Goal: Task Accomplishment & Management: Use online tool/utility

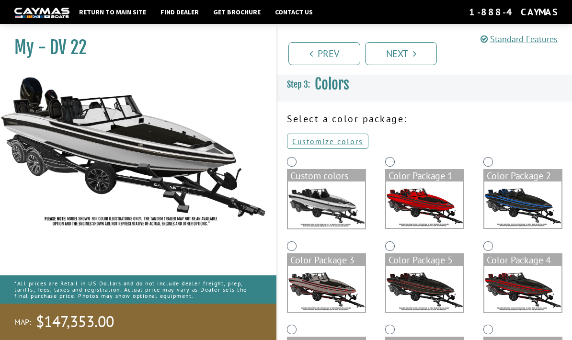
click at [525, 202] on img at bounding box center [523, 205] width 77 height 46
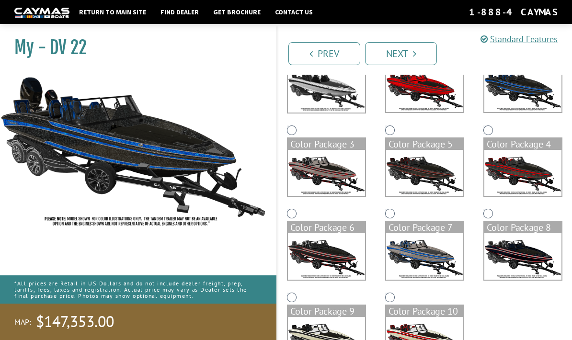
scroll to position [99, 0]
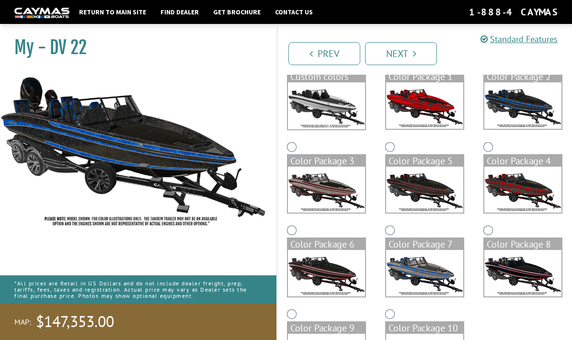
click at [523, 272] on img at bounding box center [523, 273] width 77 height 46
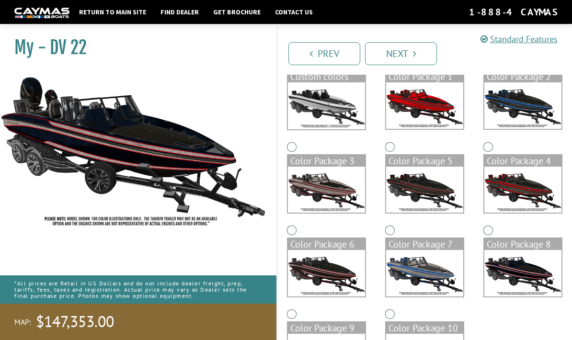
click at [429, 277] on img at bounding box center [424, 273] width 77 height 46
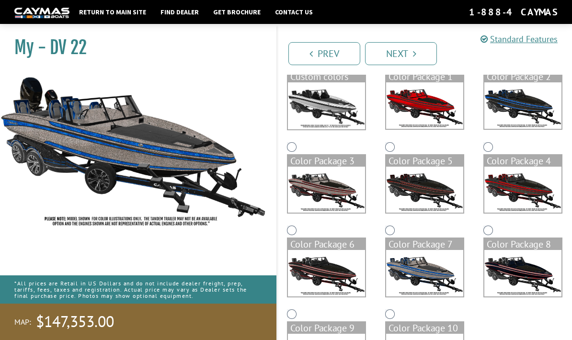
click at [521, 112] on img at bounding box center [523, 105] width 77 height 46
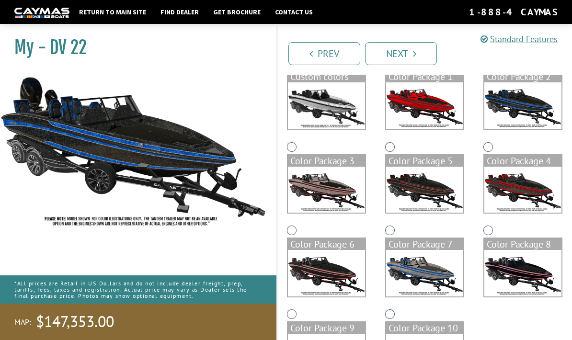
click at [345, 202] on img at bounding box center [326, 190] width 77 height 46
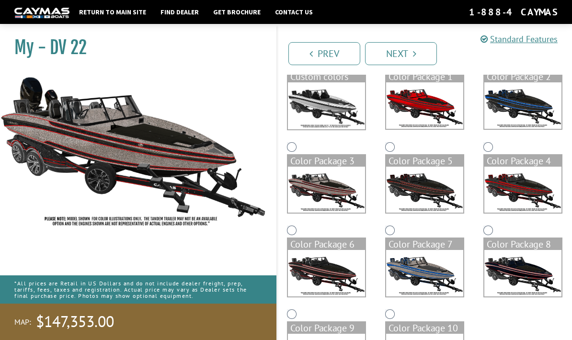
click at [533, 194] on img at bounding box center [523, 190] width 77 height 46
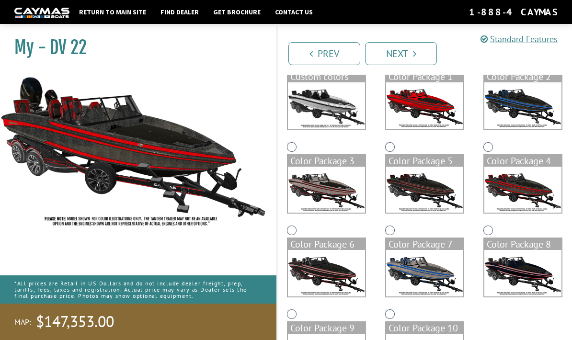
click at [527, 280] on img at bounding box center [523, 273] width 77 height 46
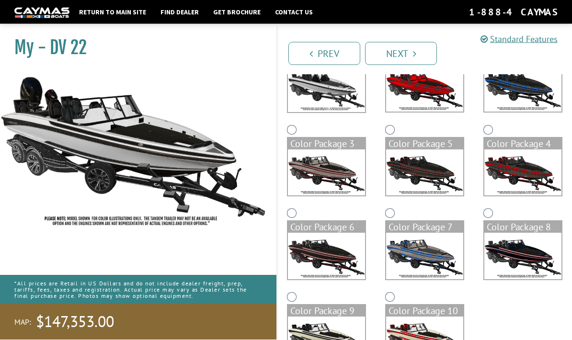
scroll to position [121, 0]
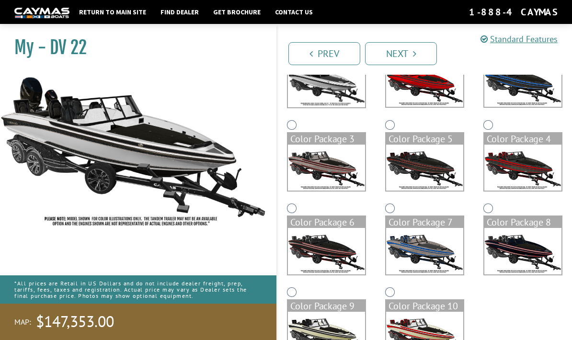
click at [439, 255] on img at bounding box center [424, 251] width 77 height 46
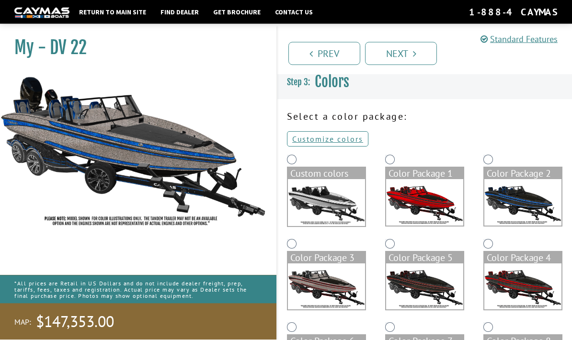
scroll to position [0, 0]
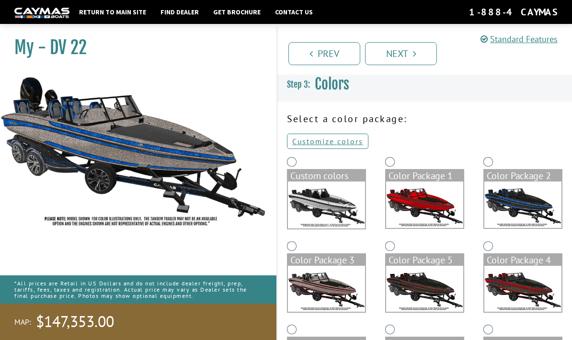
click at [524, 204] on img at bounding box center [523, 205] width 77 height 46
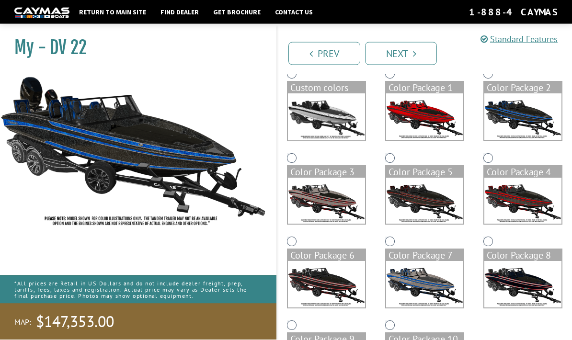
scroll to position [121, 0]
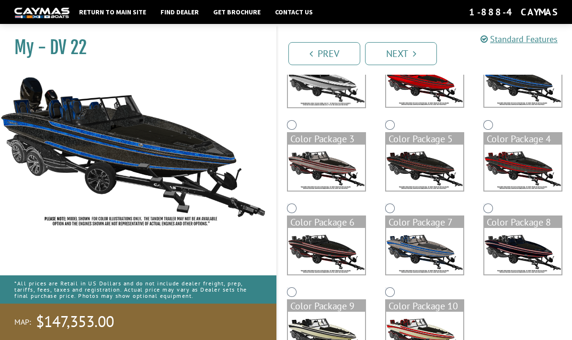
click at [523, 251] on img at bounding box center [523, 251] width 77 height 46
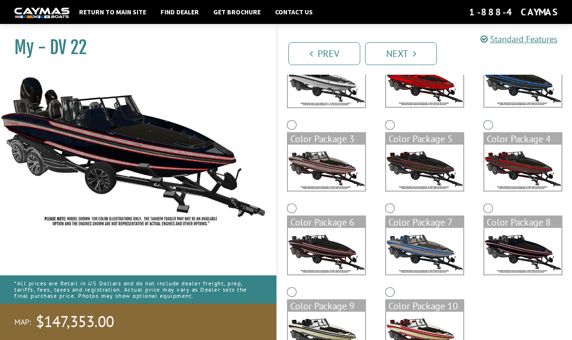
click at [346, 252] on img at bounding box center [326, 251] width 77 height 46
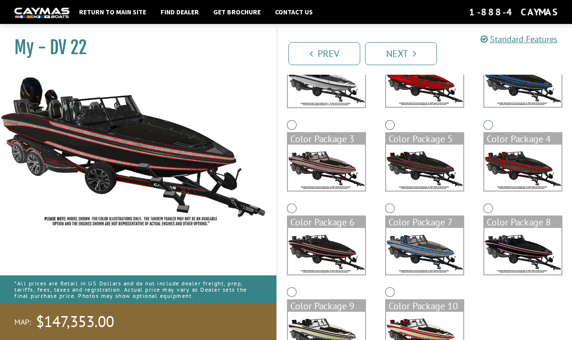
click at [525, 252] on img at bounding box center [523, 251] width 77 height 46
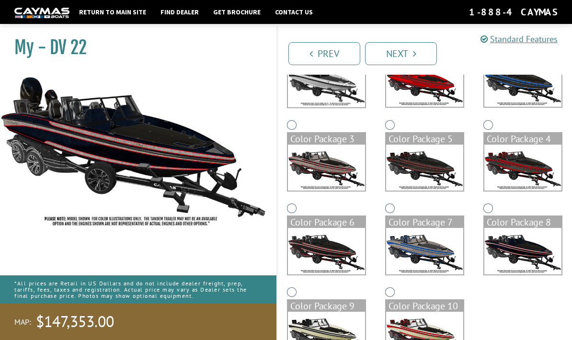
click at [342, 257] on img at bounding box center [326, 251] width 77 height 46
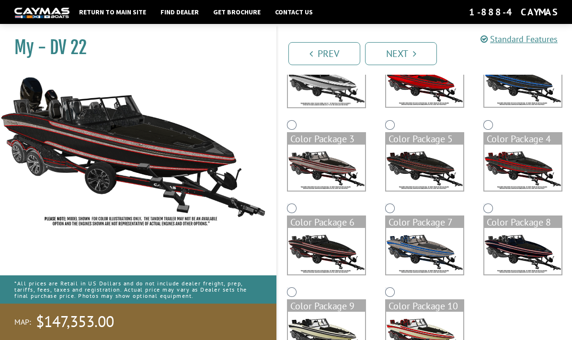
click at [515, 248] on img at bounding box center [523, 251] width 77 height 46
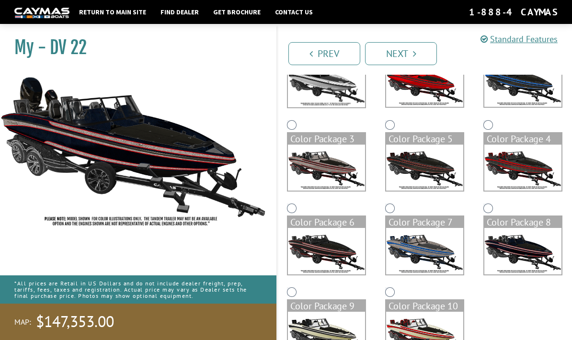
click at [340, 257] on img at bounding box center [326, 251] width 77 height 46
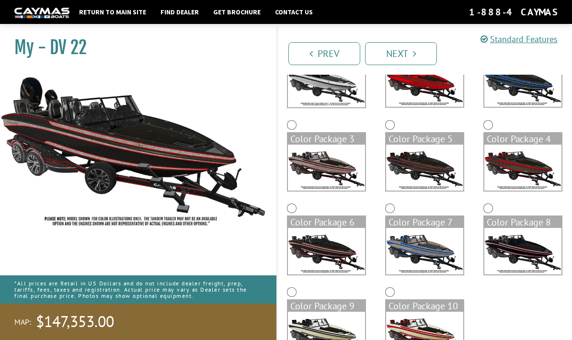
click at [526, 249] on img at bounding box center [523, 251] width 77 height 46
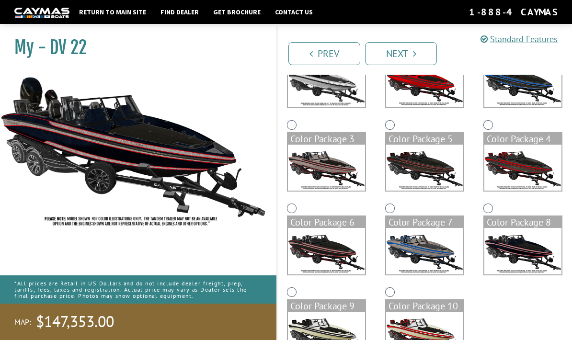
click at [420, 256] on img at bounding box center [424, 251] width 77 height 46
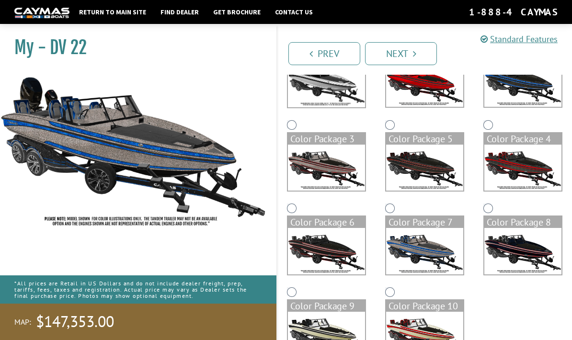
click at [342, 334] on img at bounding box center [326, 335] width 77 height 46
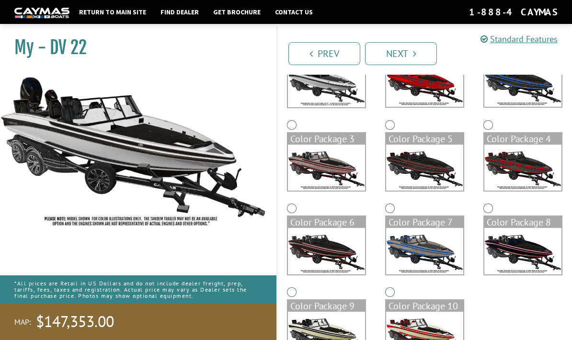
click at [100, 151] on img at bounding box center [133, 151] width 267 height 162
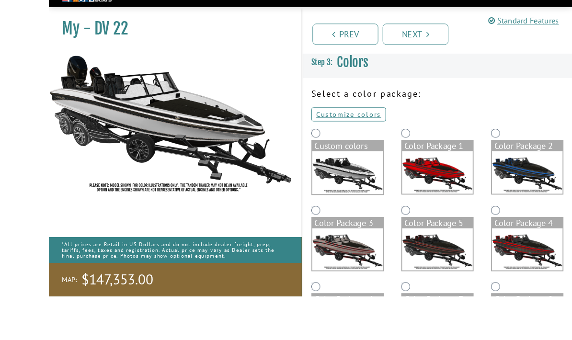
scroll to position [110, 0]
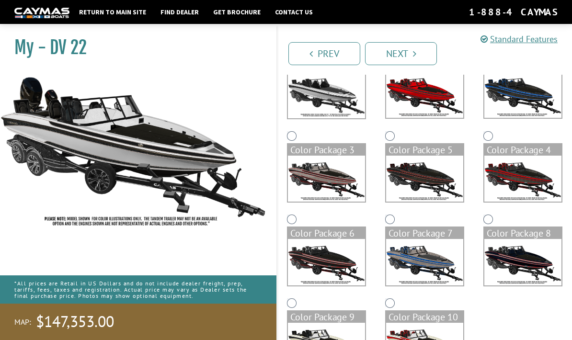
click at [524, 99] on img at bounding box center [523, 94] width 77 height 46
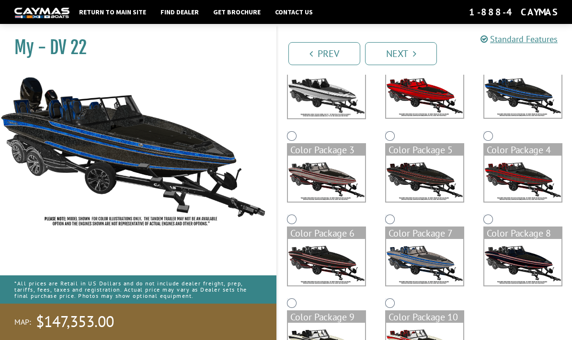
click at [521, 264] on img at bounding box center [523, 262] width 77 height 46
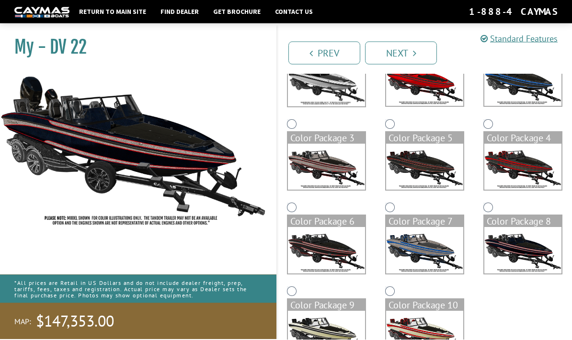
scroll to position [121, 0]
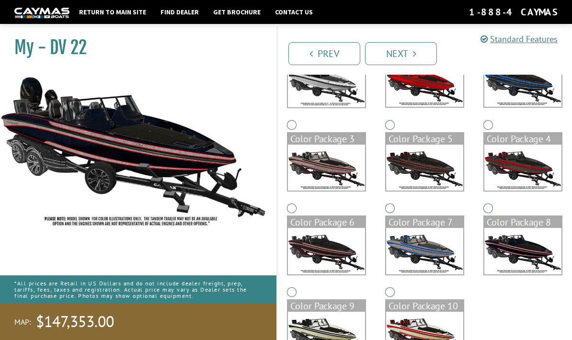
click at [434, 259] on img at bounding box center [424, 251] width 77 height 46
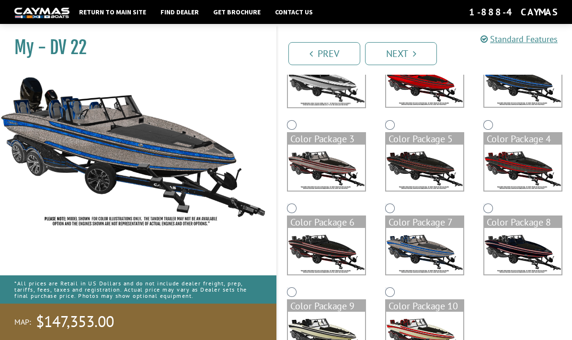
scroll to position [160, 0]
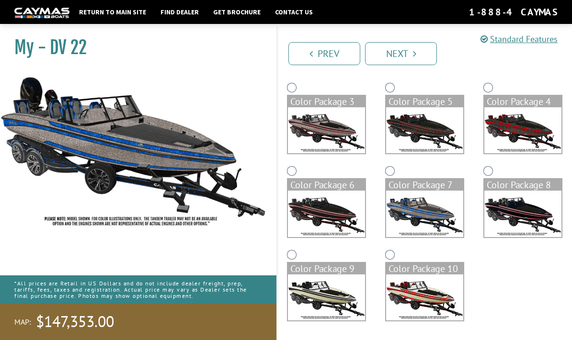
click at [438, 222] on img at bounding box center [424, 214] width 77 height 46
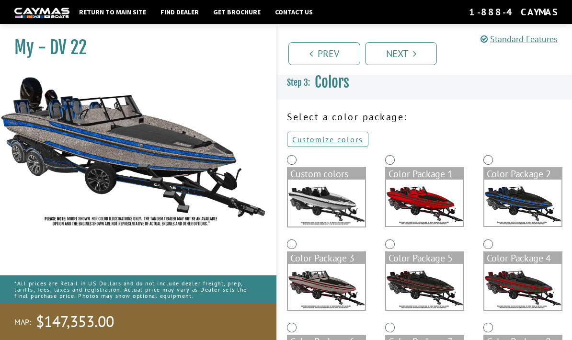
scroll to position [0, 0]
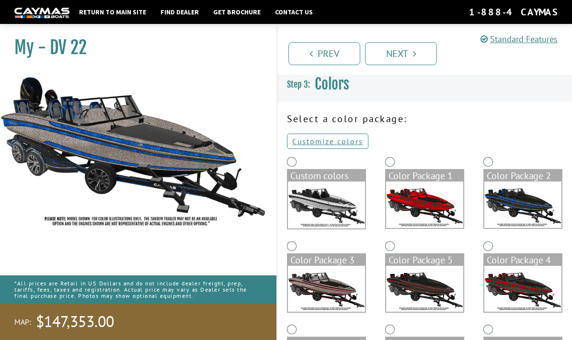
click at [521, 202] on img at bounding box center [523, 205] width 77 height 46
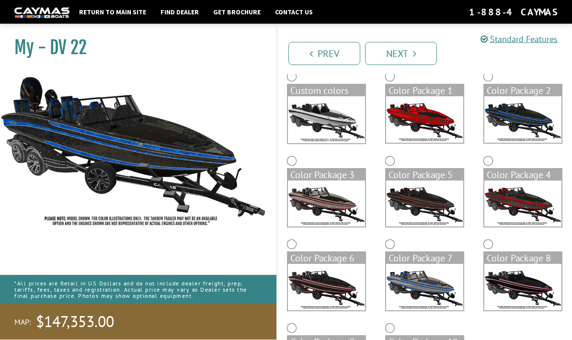
scroll to position [85, 0]
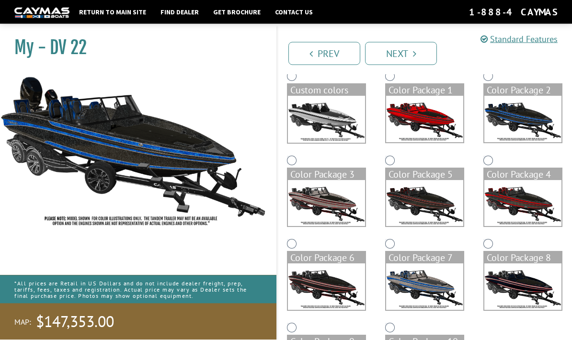
click at [441, 297] on img at bounding box center [424, 287] width 77 height 46
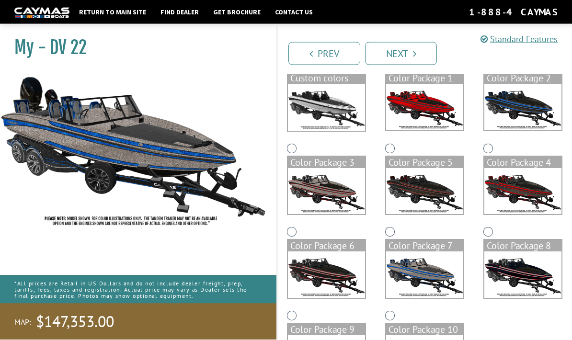
scroll to position [121, 0]
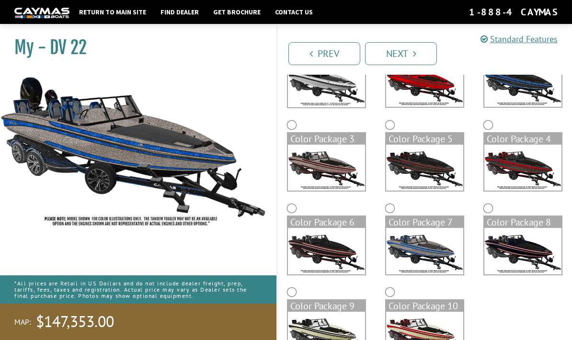
click at [439, 334] on img at bounding box center [424, 335] width 77 height 46
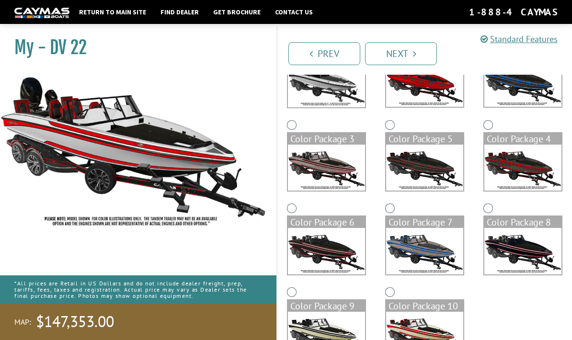
click at [350, 332] on img at bounding box center [326, 335] width 77 height 46
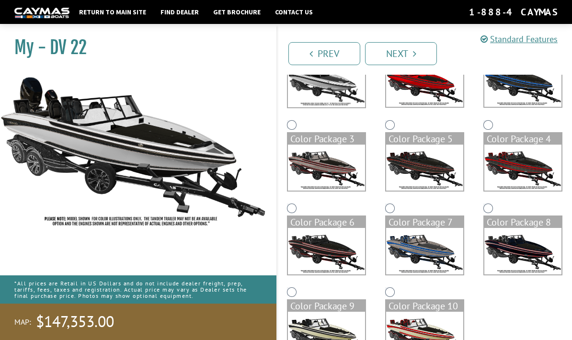
click at [528, 250] on img at bounding box center [523, 251] width 77 height 46
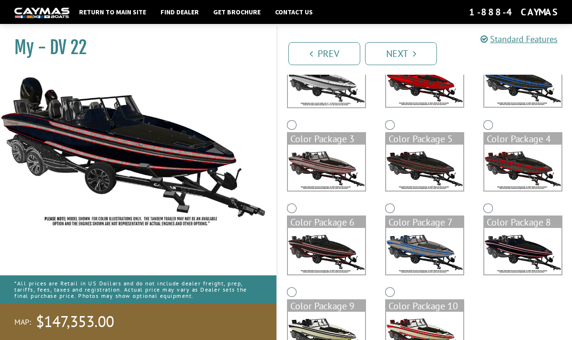
click at [354, 260] on img at bounding box center [326, 251] width 77 height 46
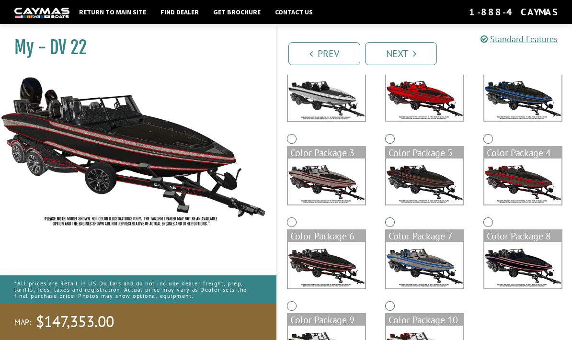
scroll to position [97, 0]
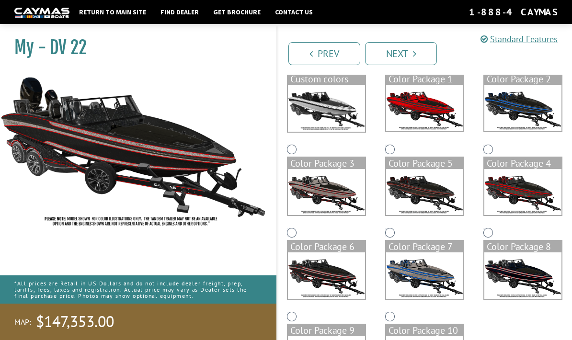
click at [524, 113] on img at bounding box center [523, 108] width 77 height 46
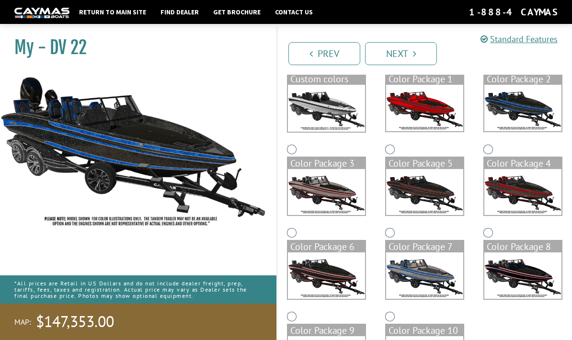
click at [348, 200] on img at bounding box center [326, 192] width 77 height 46
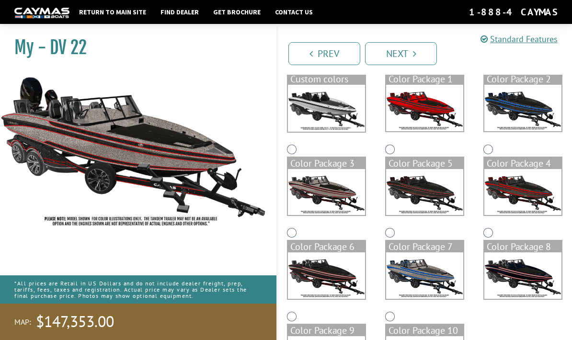
click at [424, 202] on img at bounding box center [424, 192] width 77 height 46
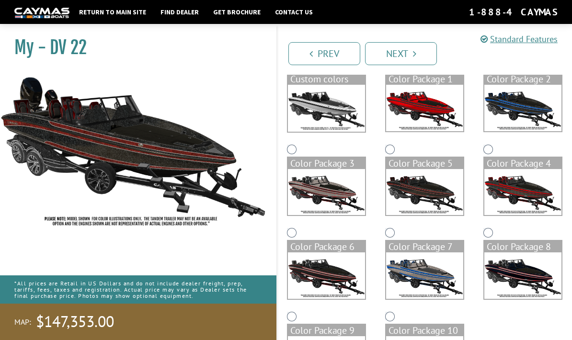
click at [499, 185] on img at bounding box center [523, 192] width 77 height 46
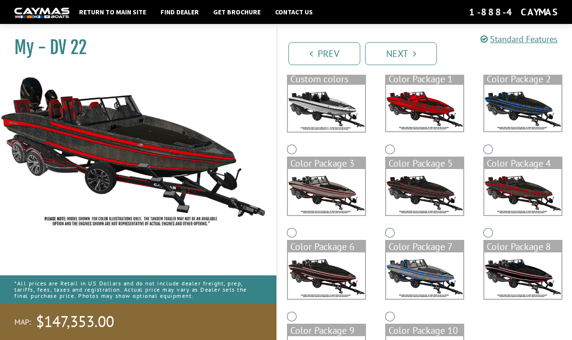
click at [351, 273] on img at bounding box center [326, 276] width 77 height 46
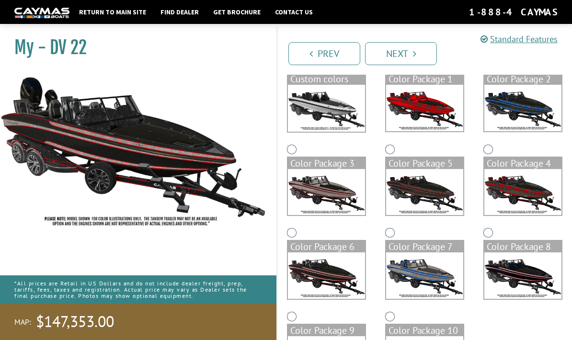
click at [416, 270] on img at bounding box center [424, 276] width 77 height 46
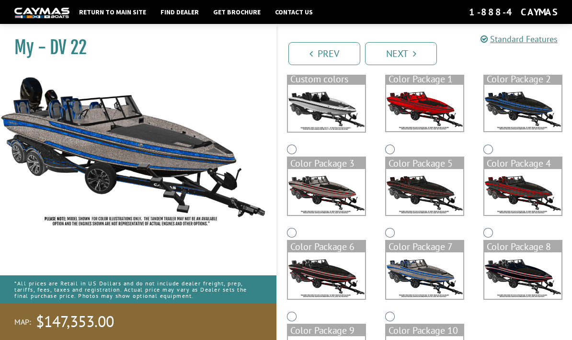
click at [524, 271] on img at bounding box center [523, 276] width 77 height 46
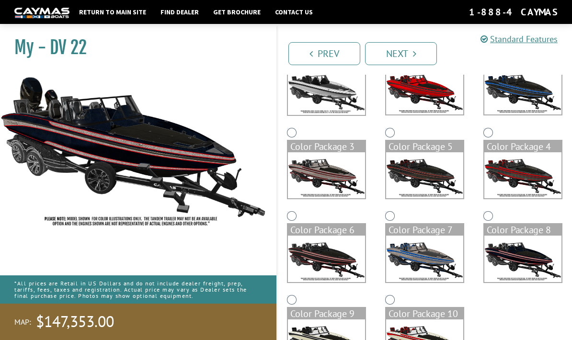
scroll to position [121, 0]
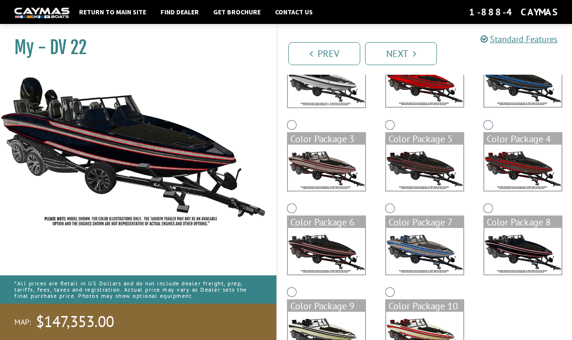
click at [346, 327] on img at bounding box center [326, 335] width 77 height 46
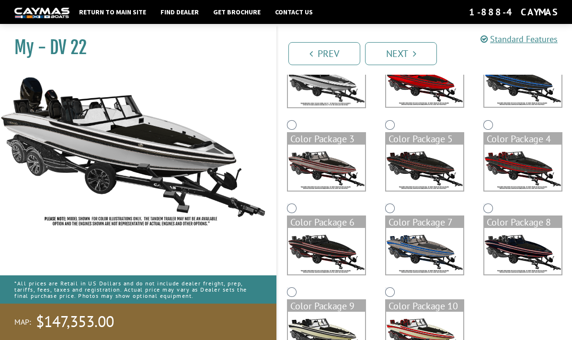
click at [421, 330] on img at bounding box center [424, 335] width 77 height 46
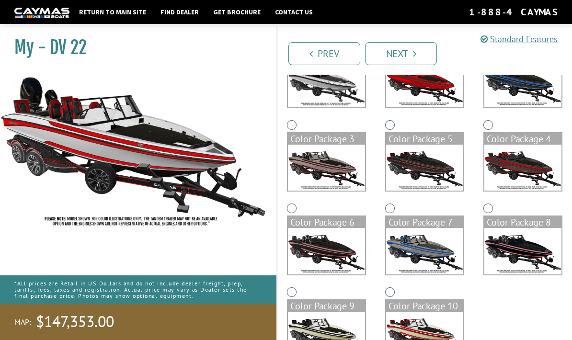
click at [343, 262] on img at bounding box center [326, 251] width 77 height 46
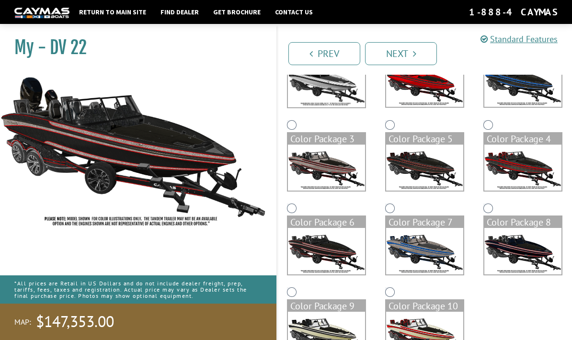
click at [349, 333] on img at bounding box center [326, 335] width 77 height 46
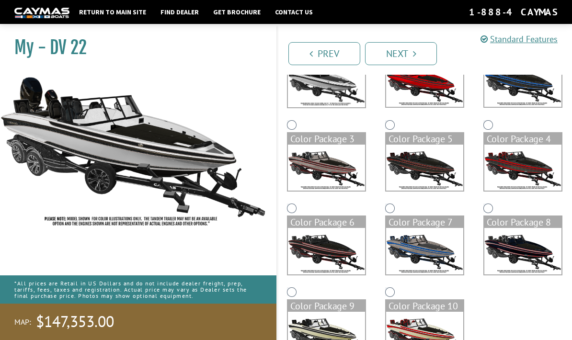
click at [330, 56] on link "Prev" at bounding box center [325, 53] width 72 height 23
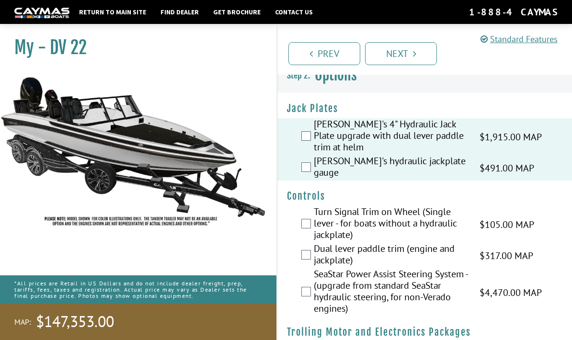
scroll to position [0, 0]
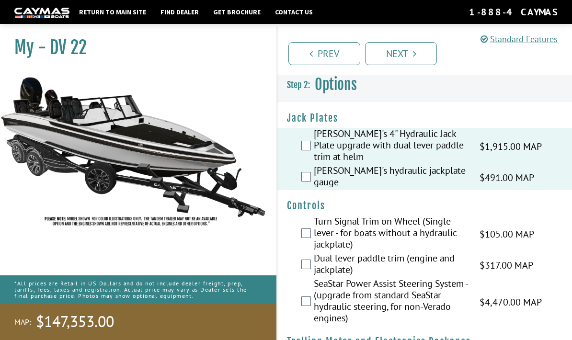
click at [326, 48] on link "Prev" at bounding box center [325, 53] width 72 height 23
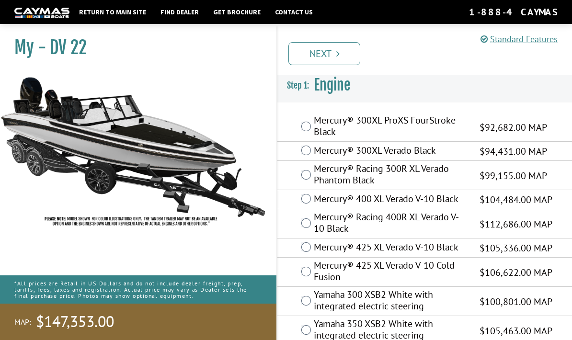
scroll to position [38, 0]
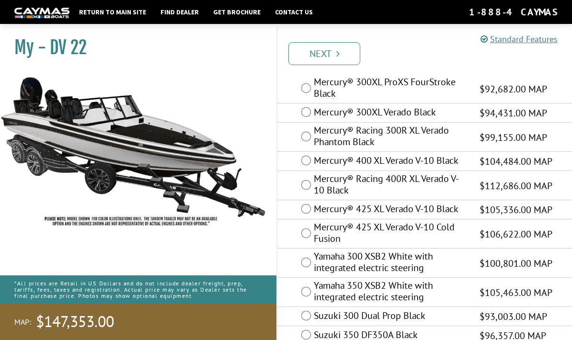
click at [337, 52] on icon "Pagination" at bounding box center [338, 54] width 3 height 10
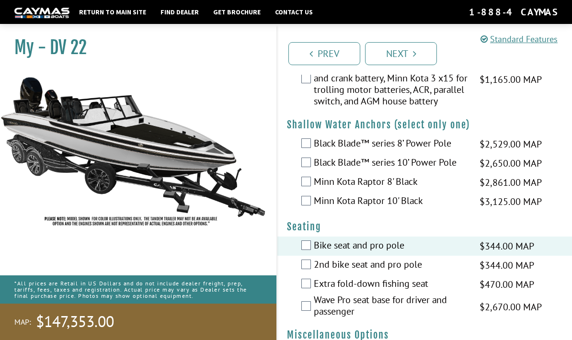
scroll to position [1055, 0]
click at [325, 58] on link "Prev" at bounding box center [325, 53] width 72 height 23
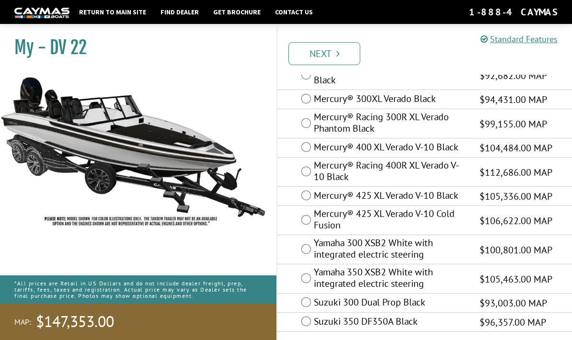
scroll to position [53, 0]
click at [345, 55] on link "Next" at bounding box center [325, 53] width 72 height 23
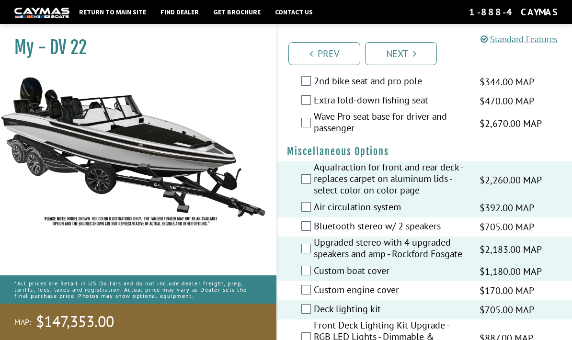
scroll to position [1233, 0]
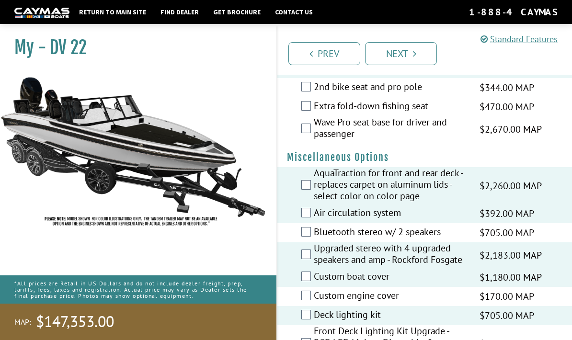
click at [318, 183] on label "AquaTraction for front and rear deck - replaces carpet on aluminum lids - selec…" at bounding box center [391, 185] width 154 height 37
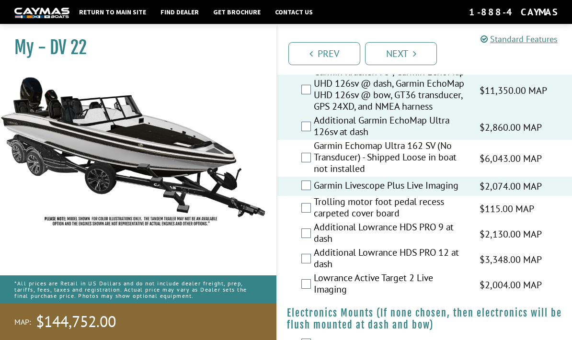
scroll to position [641, 0]
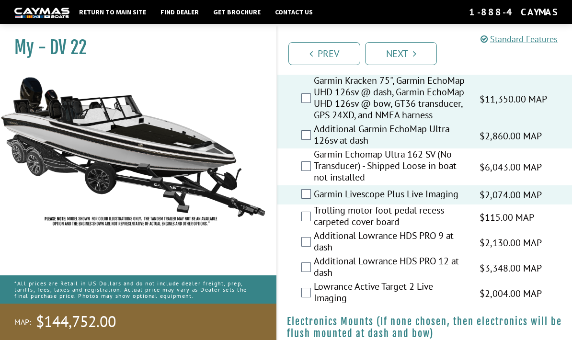
click at [315, 205] on label "Trolling motor foot pedal recess carpeted cover board" at bounding box center [391, 217] width 154 height 25
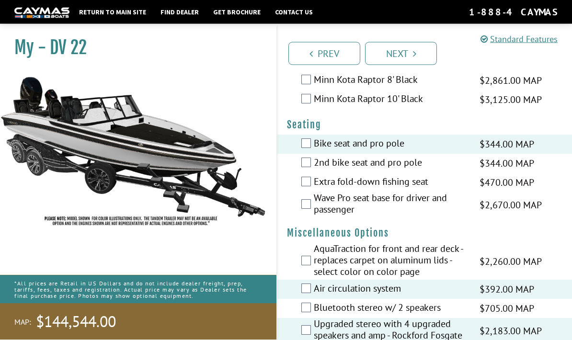
scroll to position [1149, 0]
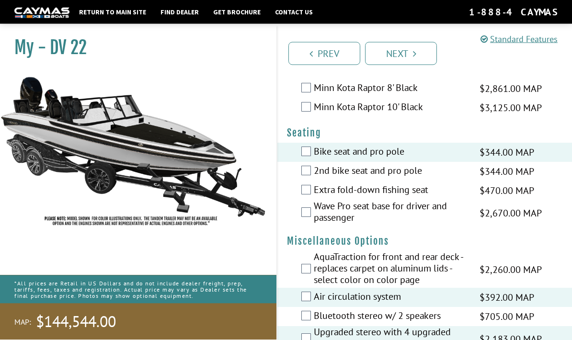
click at [298, 221] on div "Wave Pro seat base for driver and passenger $2,670.00 MAP $3,152.00 MSRP" at bounding box center [425, 213] width 295 height 25
click at [296, 224] on div "Wave Pro seat base for driver and passenger $2,670.00 MAP $3,152.00 MSRP" at bounding box center [425, 213] width 295 height 25
click at [296, 216] on div "Wave Pro seat base for driver and passenger $2,670.00 MAP $3,152.00 MSRP" at bounding box center [425, 213] width 295 height 25
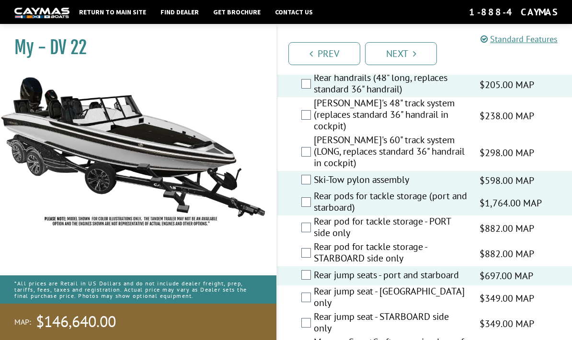
scroll to position [1907, 0]
click at [315, 191] on label "Rear pods for tackle storage (port and starboard)" at bounding box center [391, 203] width 154 height 25
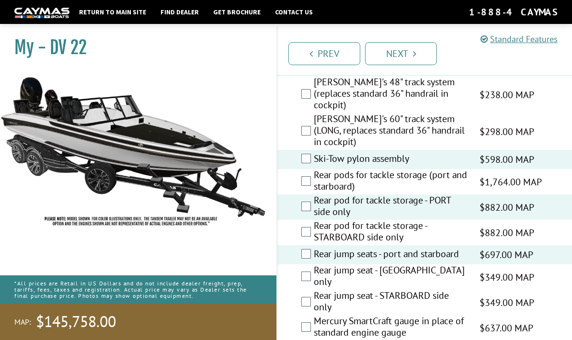
scroll to position [1928, 0]
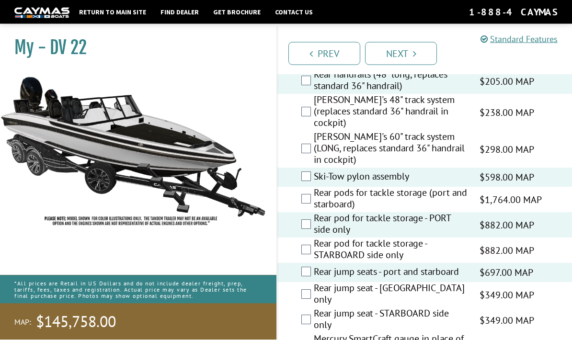
click at [314, 187] on label "Rear pods for tackle storage (port and starboard)" at bounding box center [391, 199] width 154 height 25
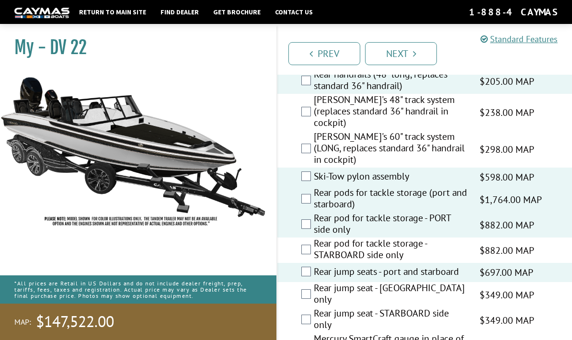
click at [315, 212] on label "Rear pod for tackle storage - PORT side only" at bounding box center [391, 224] width 154 height 25
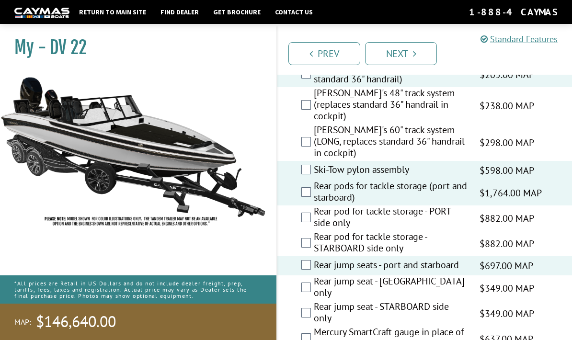
scroll to position [1908, 0]
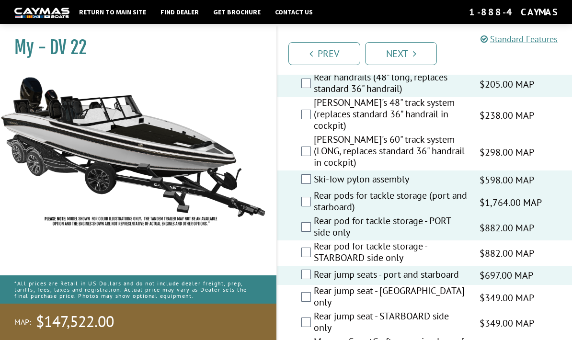
click at [315, 190] on label "Rear pods for tackle storage (port and starboard)" at bounding box center [391, 202] width 154 height 25
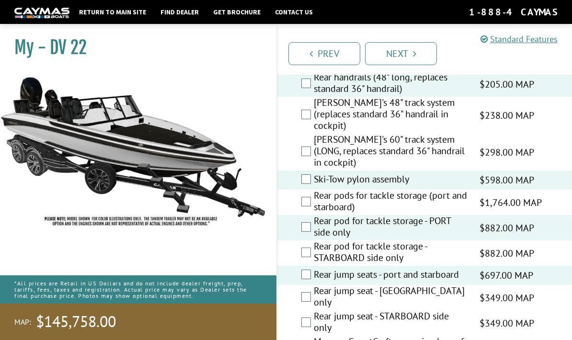
click at [317, 190] on label "Rear pods for tackle storage (port and starboard)" at bounding box center [391, 202] width 154 height 25
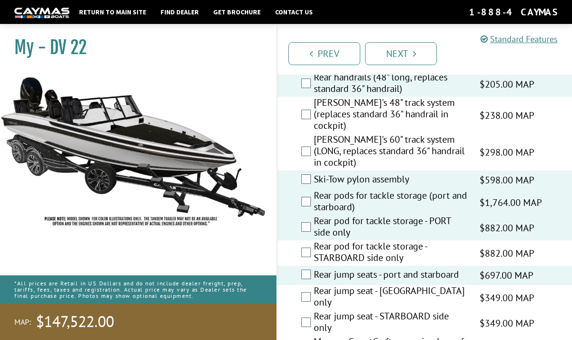
click at [314, 215] on label "Rear pod for tackle storage - PORT side only" at bounding box center [391, 227] width 154 height 25
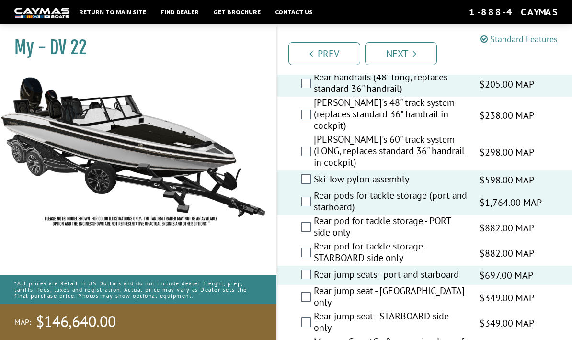
click at [402, 50] on link "Next" at bounding box center [401, 53] width 72 height 23
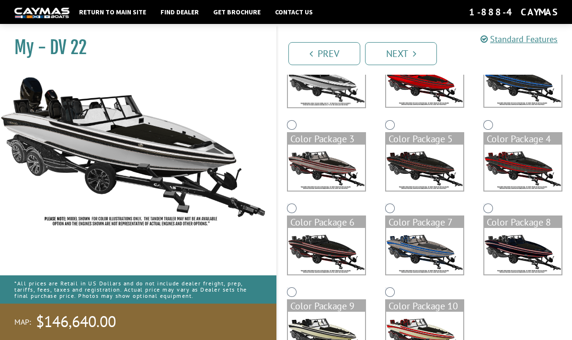
scroll to position [160, 0]
